Goal: Information Seeking & Learning: Learn about a topic

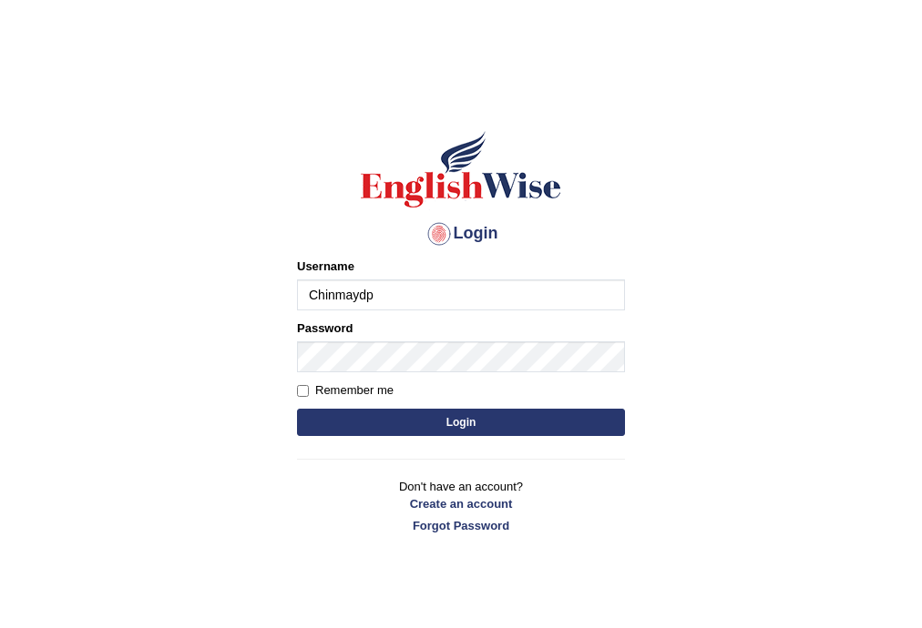
type input "Chinmaydp"
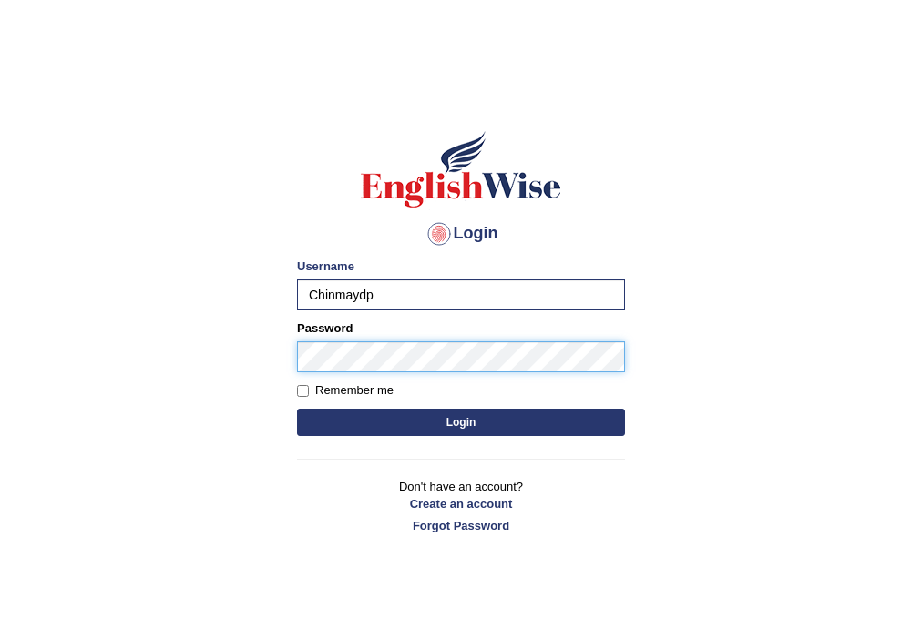
click at [297, 409] on button "Login" at bounding box center [461, 422] width 328 height 27
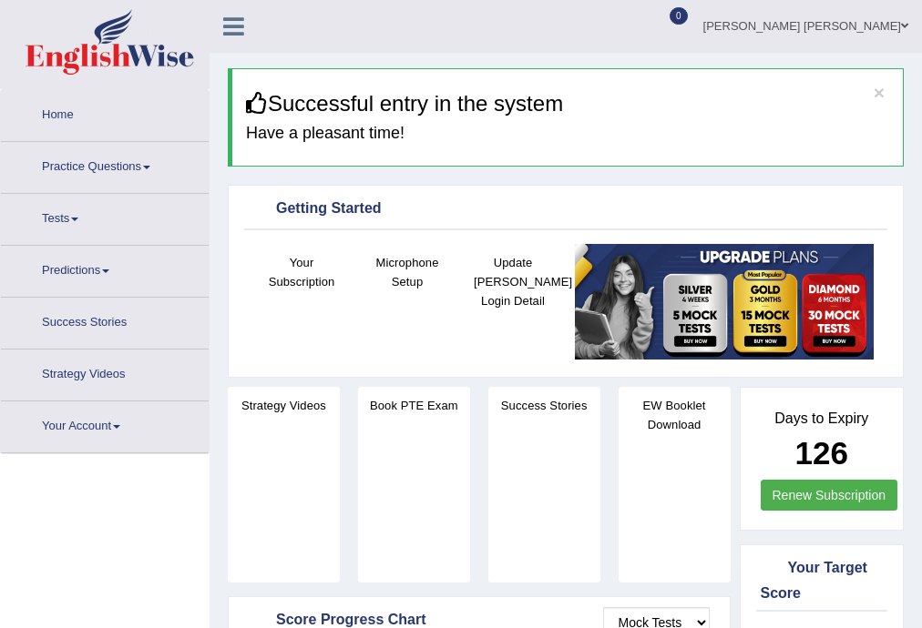
click at [75, 154] on link "Practice Questions" at bounding box center [105, 165] width 208 height 46
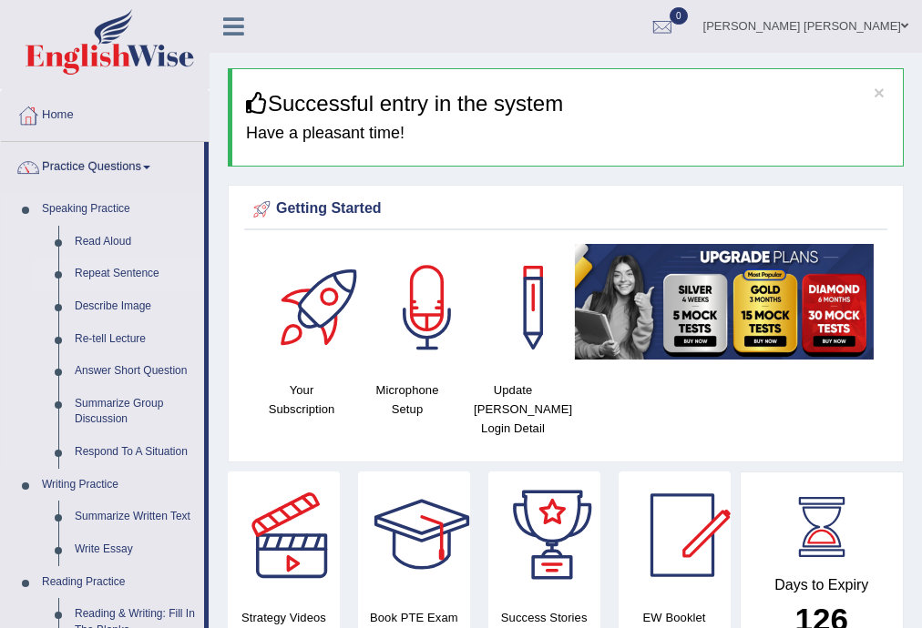
click at [117, 278] on link "Repeat Sentence" at bounding box center [135, 274] width 138 height 33
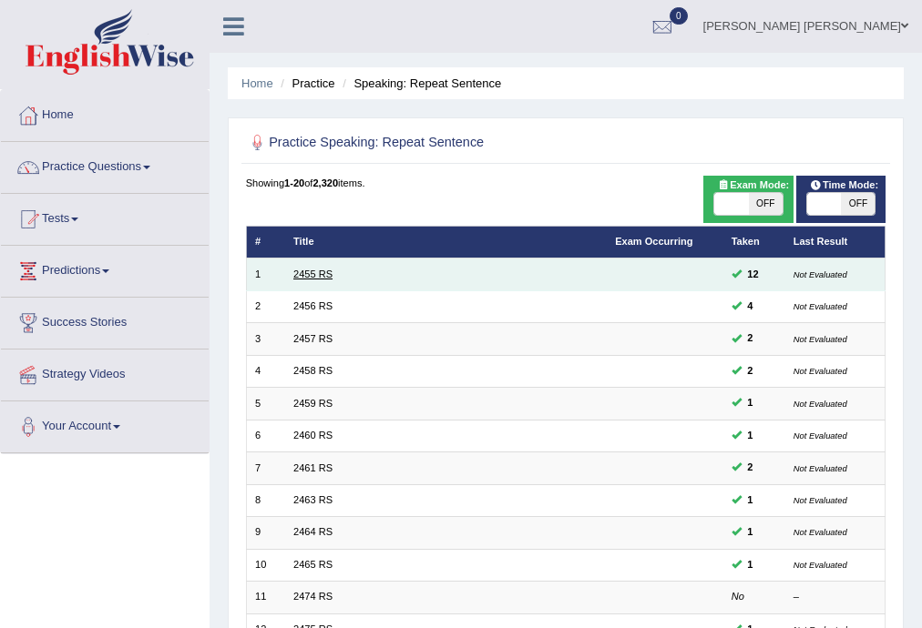
click at [309, 277] on link "2455 RS" at bounding box center [312, 274] width 39 height 11
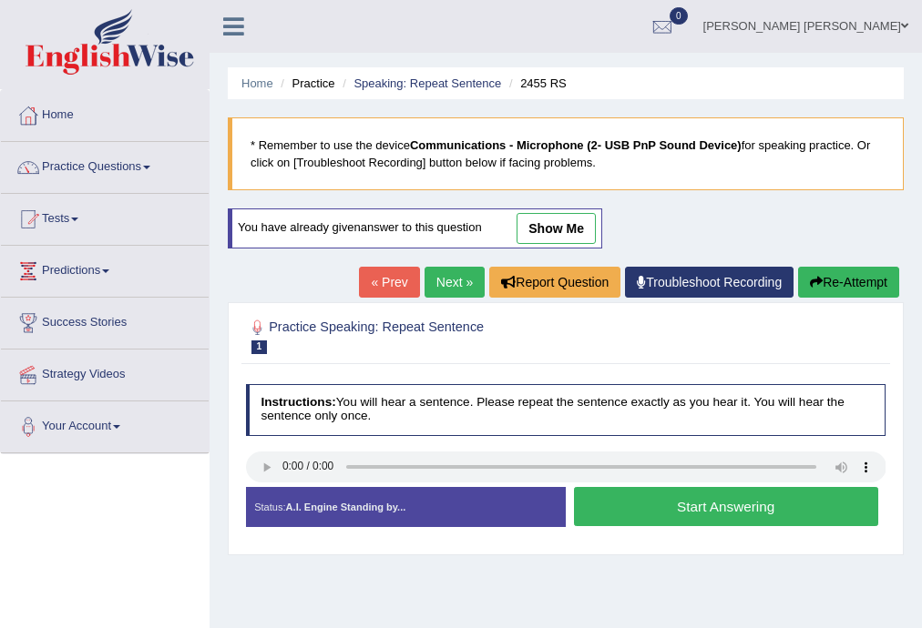
click at [264, 417] on h4 "Instructions: You will hear a sentence. Please repeat the sentence exactly as y…" at bounding box center [566, 410] width 640 height 52
click at [607, 495] on button "Start Answering" at bounding box center [726, 506] width 304 height 39
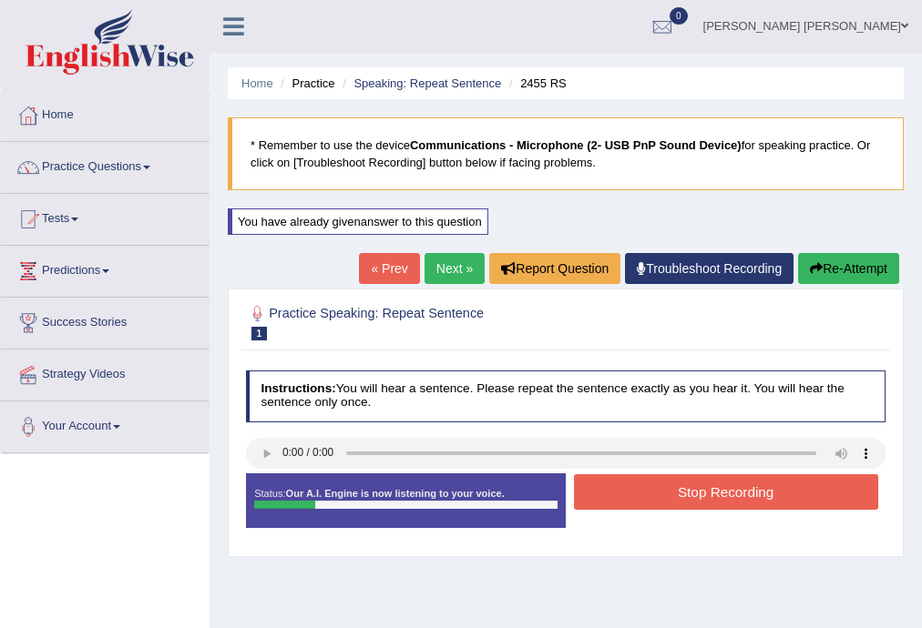
click at [607, 494] on button "Stop Recording" at bounding box center [726, 492] width 304 height 36
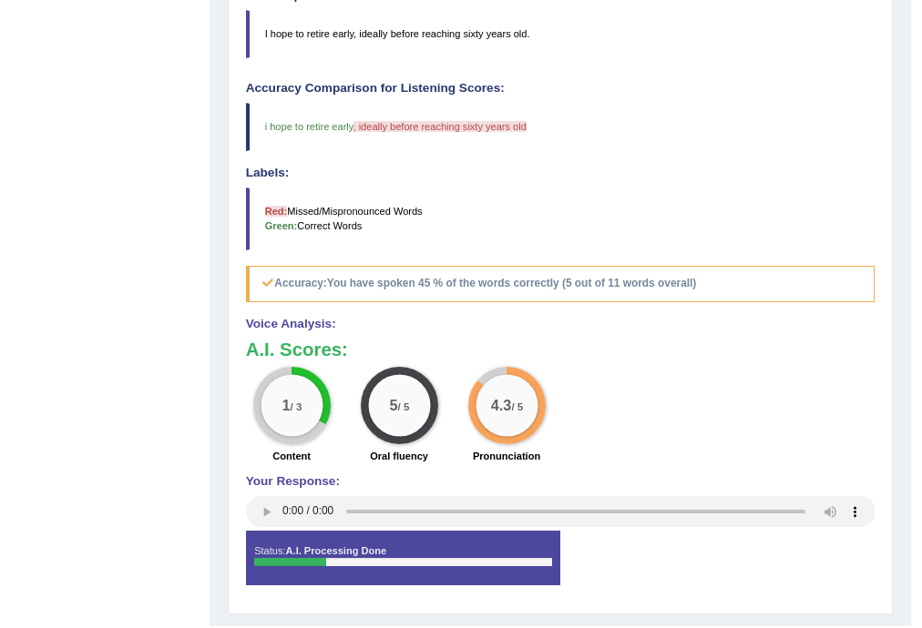
scroll to position [533, 0]
